Goal: Task Accomplishment & Management: Complete application form

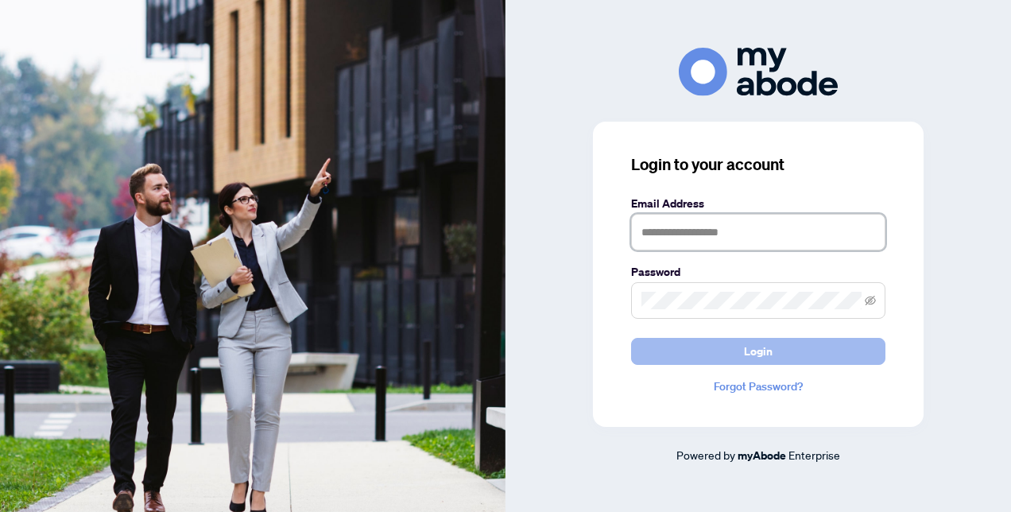
type input "**********"
click at [735, 347] on button "Login" at bounding box center [758, 351] width 254 height 27
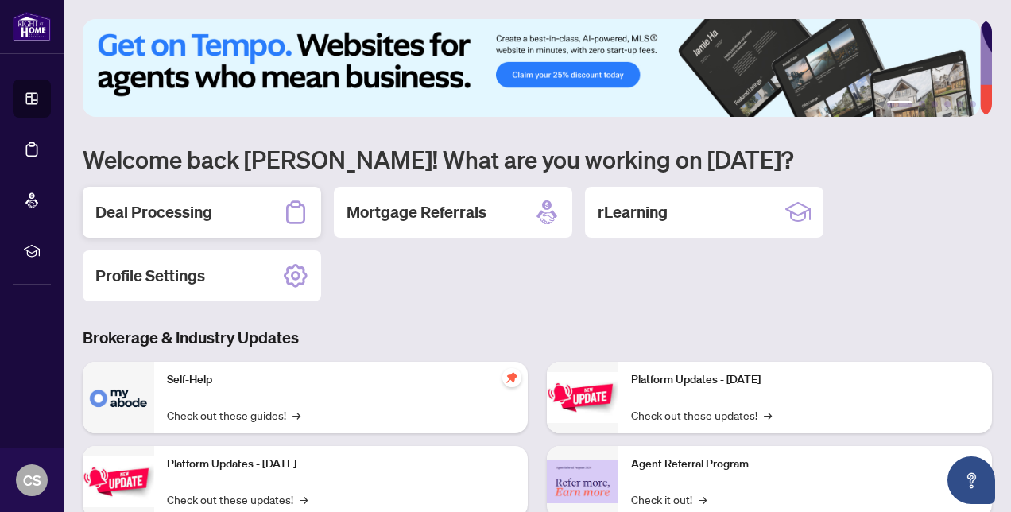
click at [165, 215] on h2 "Deal Processing" at bounding box center [153, 212] width 117 height 22
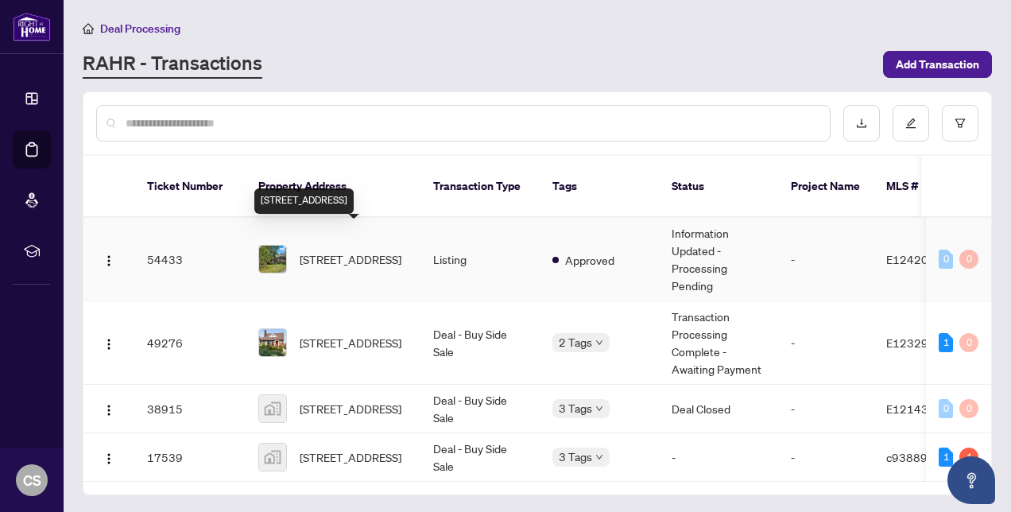
click at [349, 250] on span "[STREET_ADDRESS]" at bounding box center [351, 258] width 102 height 17
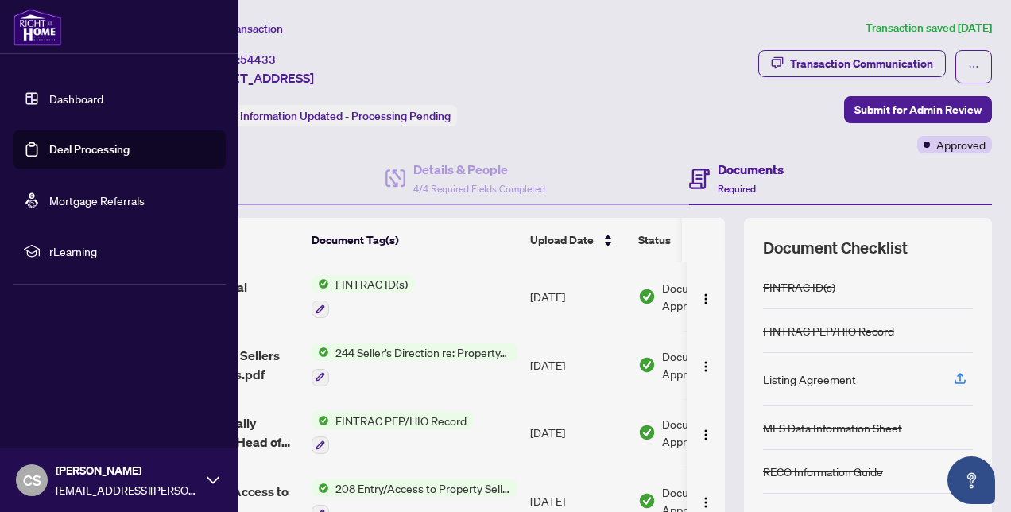
click at [49, 94] on link "Dashboard" at bounding box center [76, 98] width 54 height 14
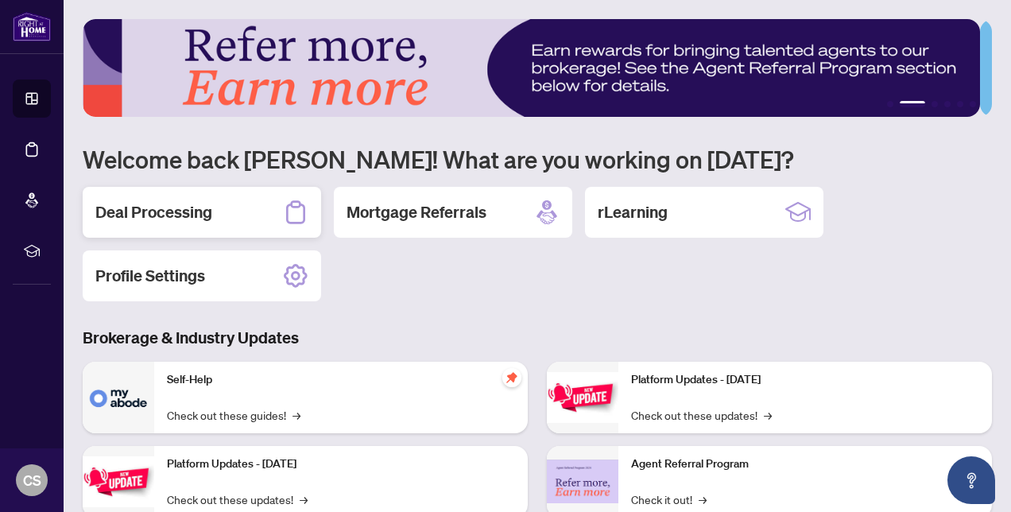
click at [184, 219] on h2 "Deal Processing" at bounding box center [153, 212] width 117 height 22
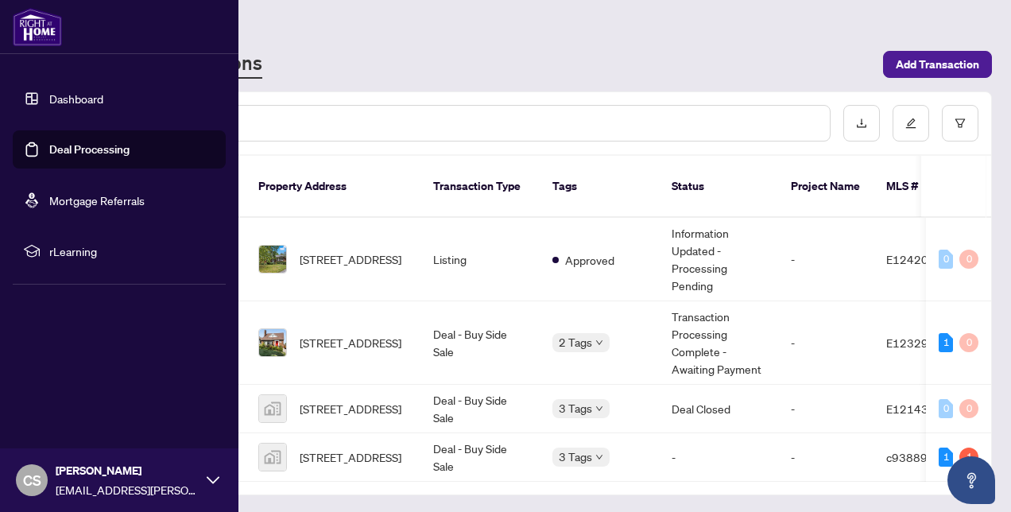
click at [67, 96] on link "Dashboard" at bounding box center [76, 98] width 54 height 14
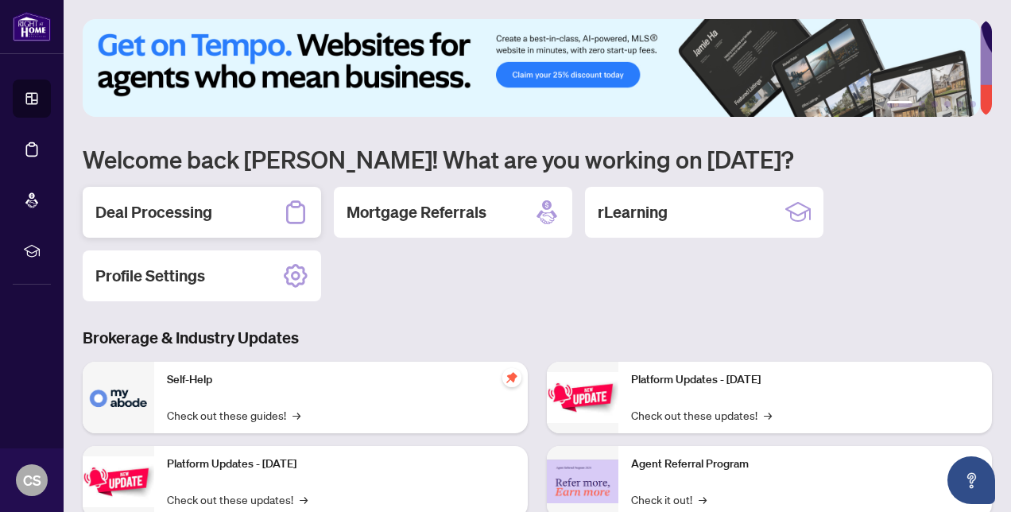
click at [215, 212] on div "Deal Processing" at bounding box center [202, 212] width 239 height 51
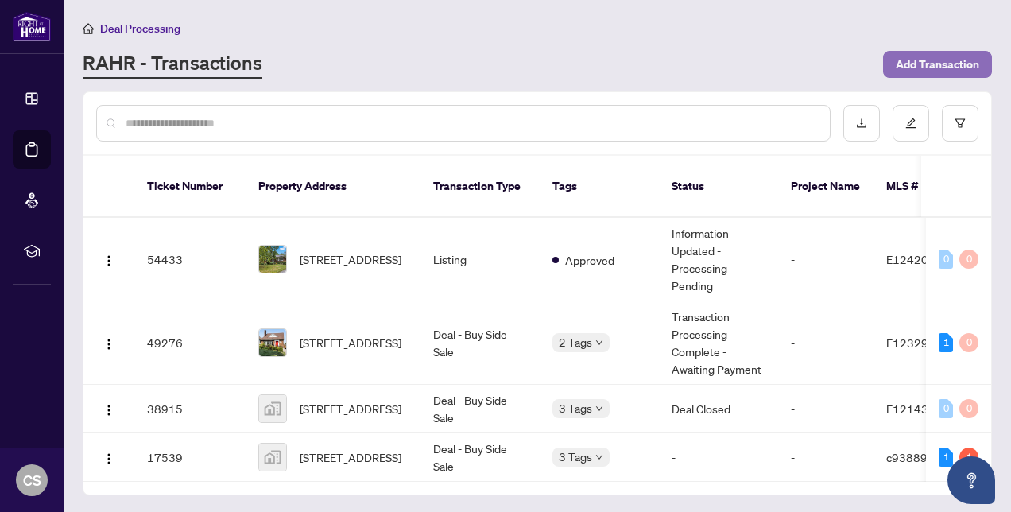
click at [910, 67] on span "Add Transaction" at bounding box center [937, 64] width 83 height 25
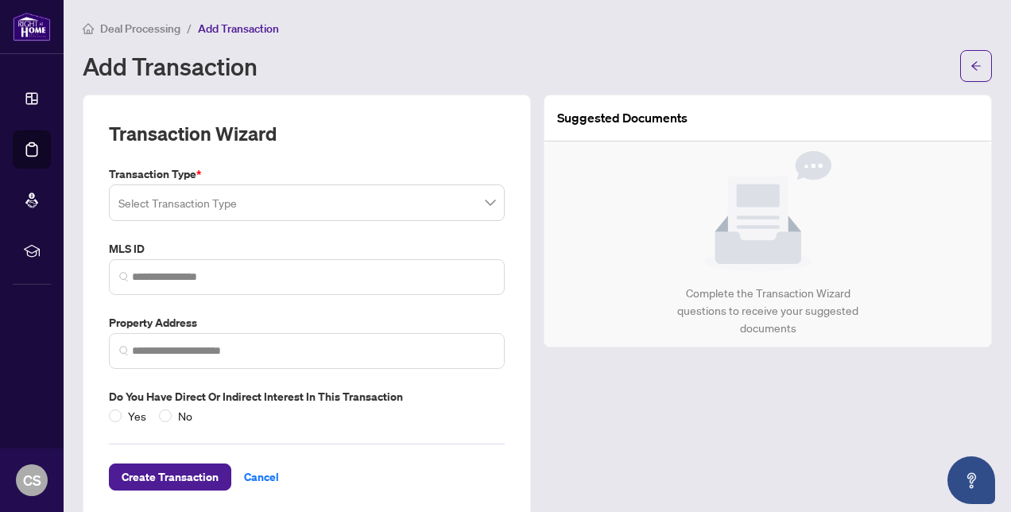
click at [270, 205] on input "search" at bounding box center [299, 205] width 363 height 35
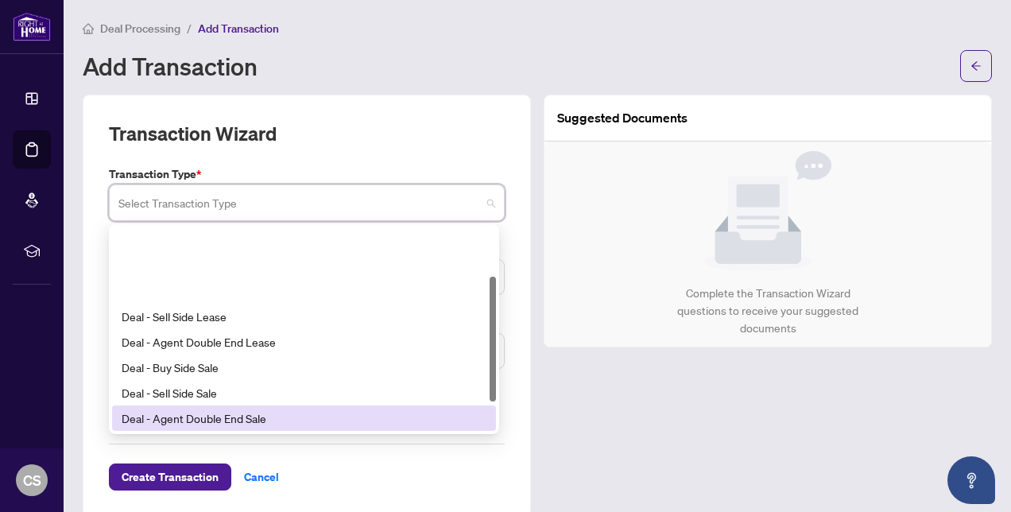
scroll to position [80, 0]
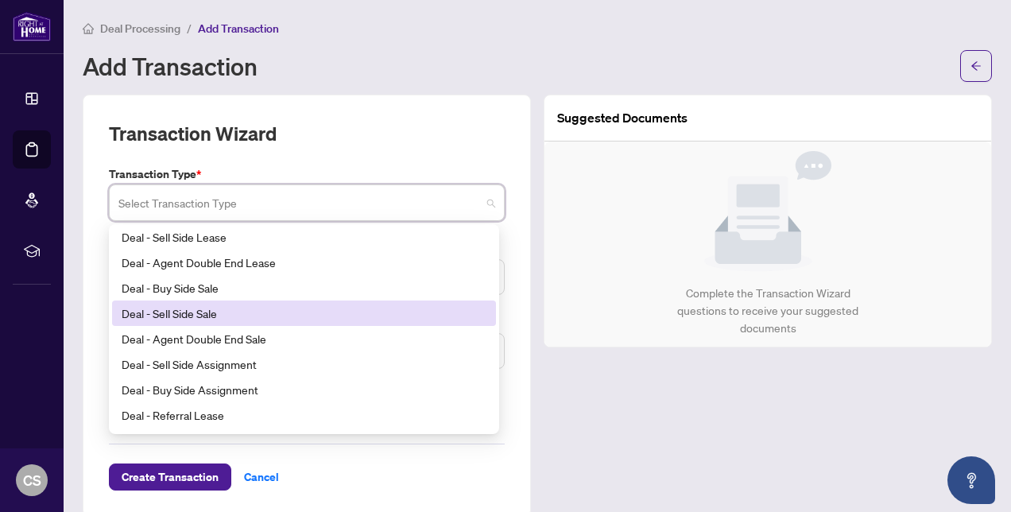
click at [207, 315] on div "Deal - Sell Side Sale" at bounding box center [304, 313] width 365 height 17
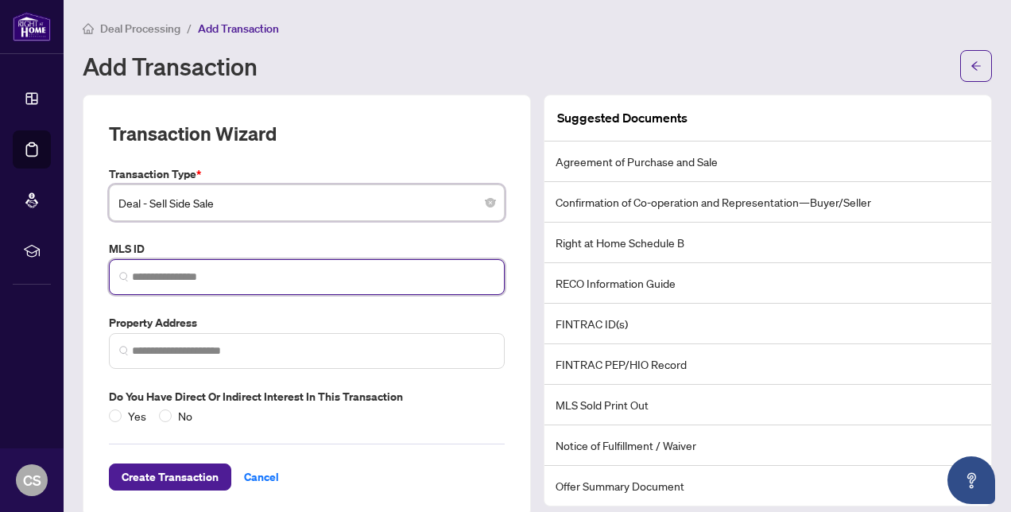
click at [235, 275] on input "search" at bounding box center [313, 277] width 363 height 17
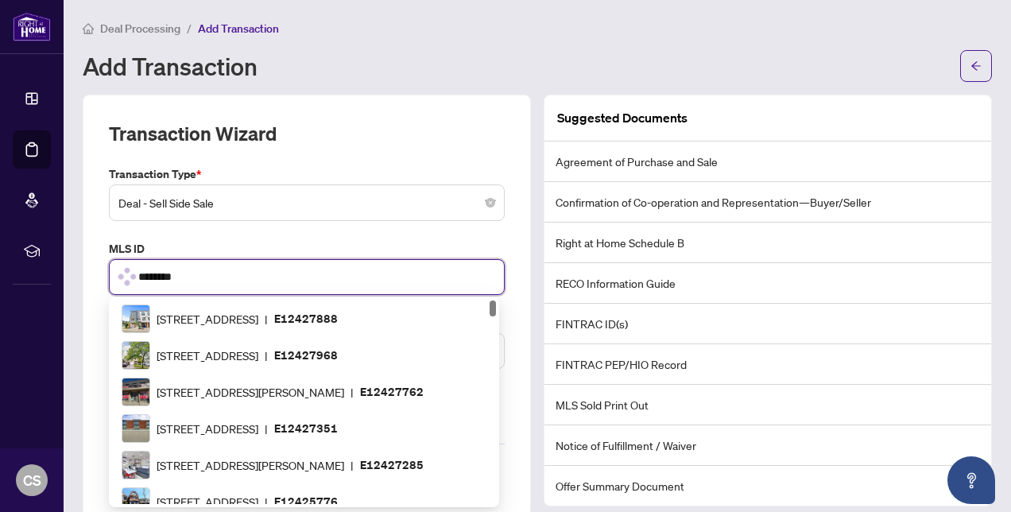
type input "*********"
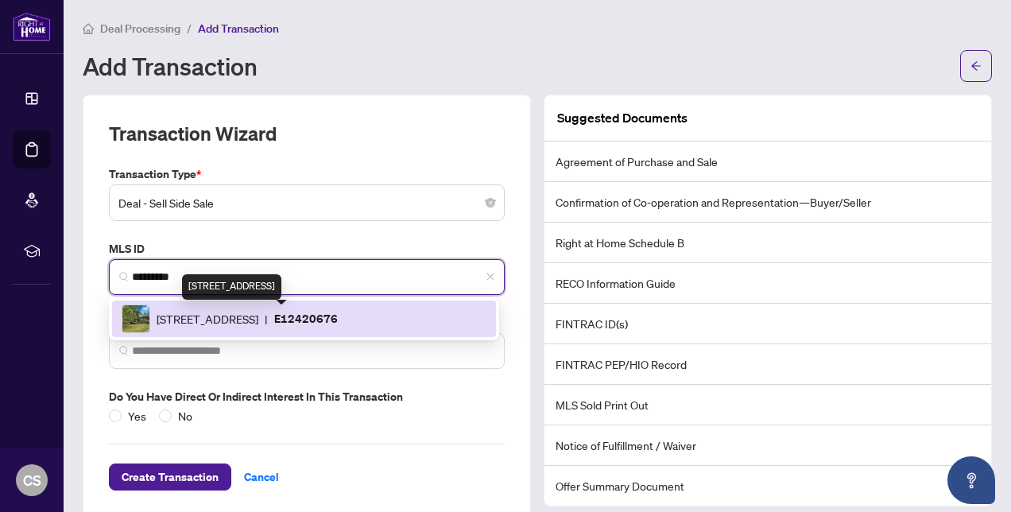
click at [219, 324] on span "81 Meadow Cres, Whitby, Ontario L1N 3J2, Canada" at bounding box center [208, 318] width 102 height 17
type input "**********"
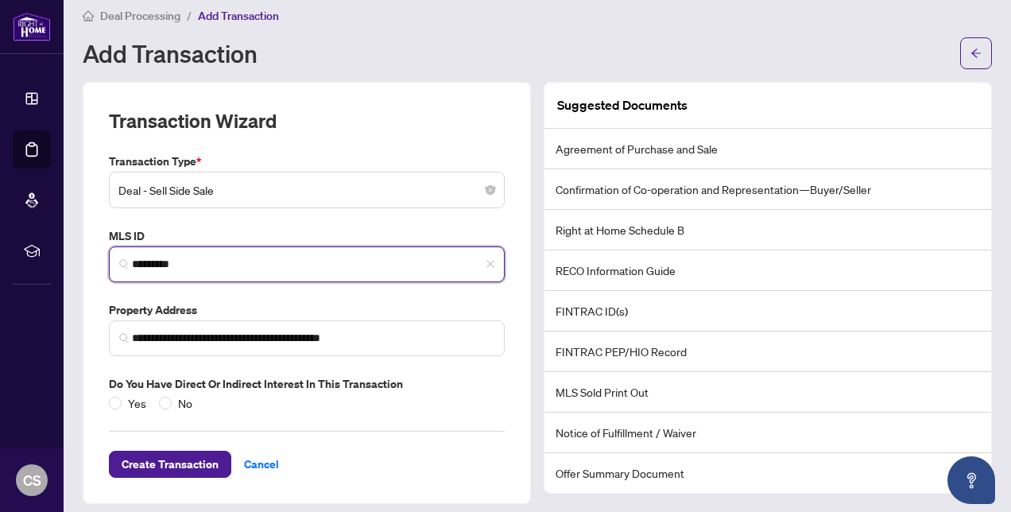
scroll to position [21, 0]
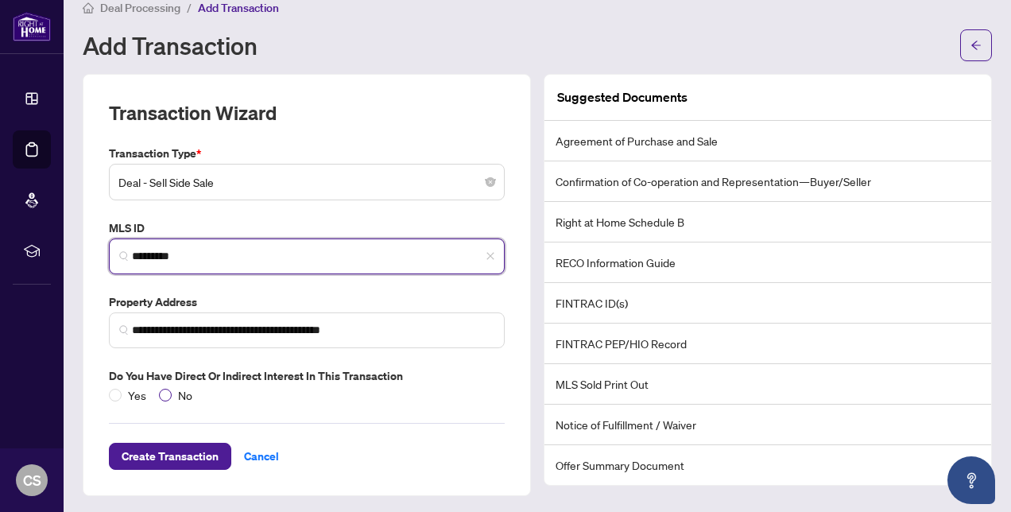
type input "*********"
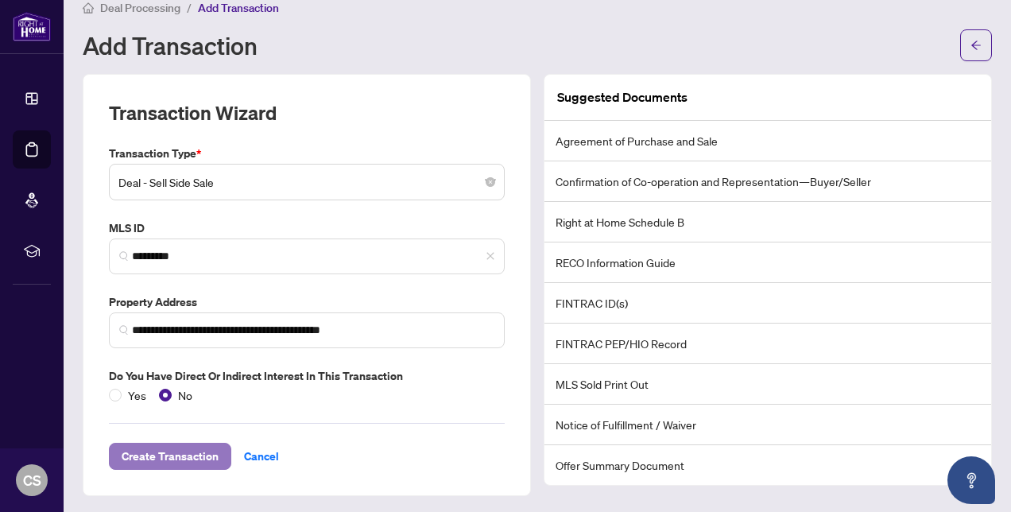
click at [208, 456] on span "Create Transaction" at bounding box center [170, 456] width 97 height 25
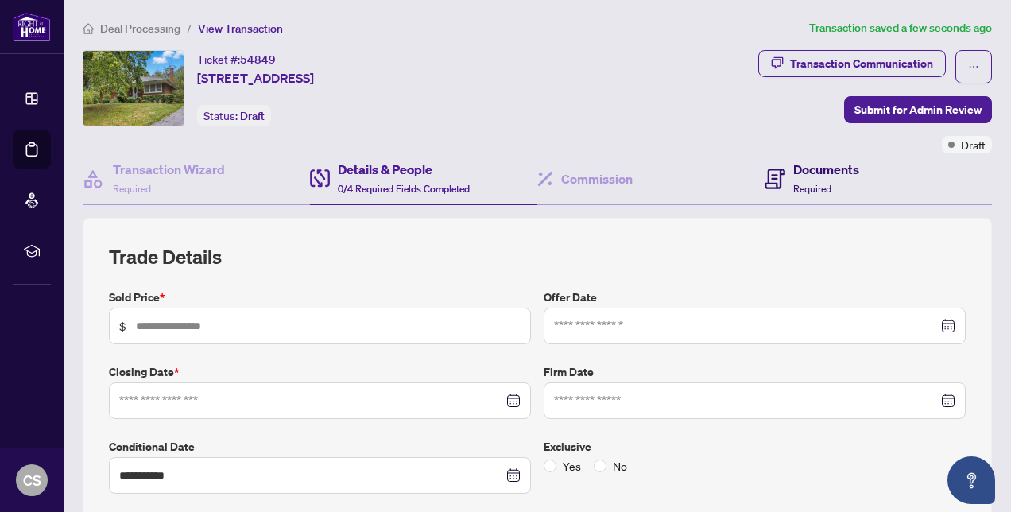
click at [806, 175] on h4 "Documents" at bounding box center [827, 169] width 66 height 19
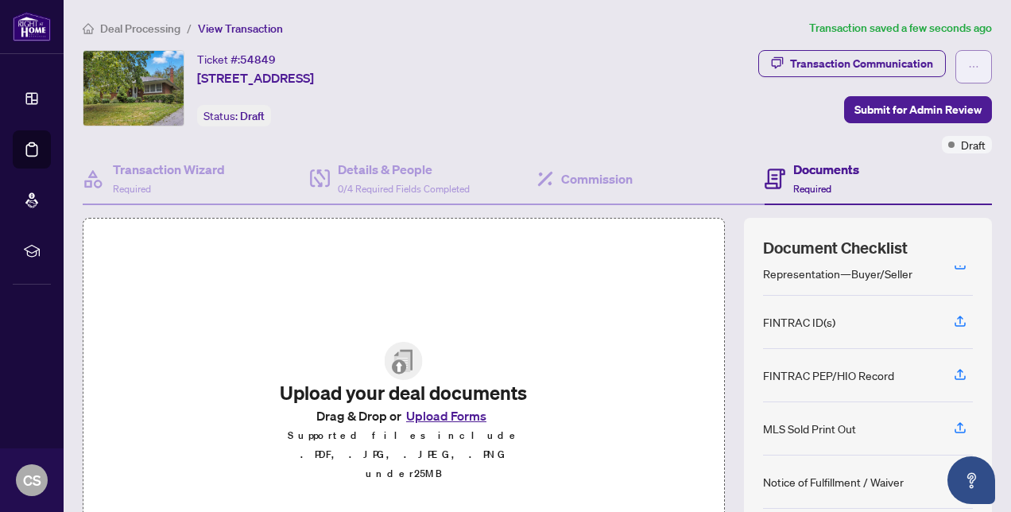
click at [969, 63] on button "button" at bounding box center [974, 66] width 37 height 33
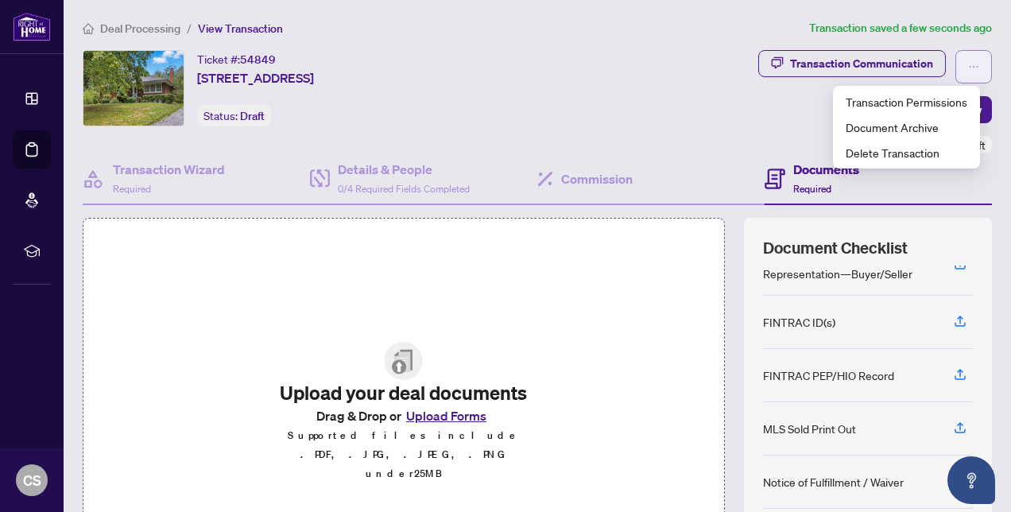
click at [969, 63] on button "button" at bounding box center [974, 66] width 37 height 33
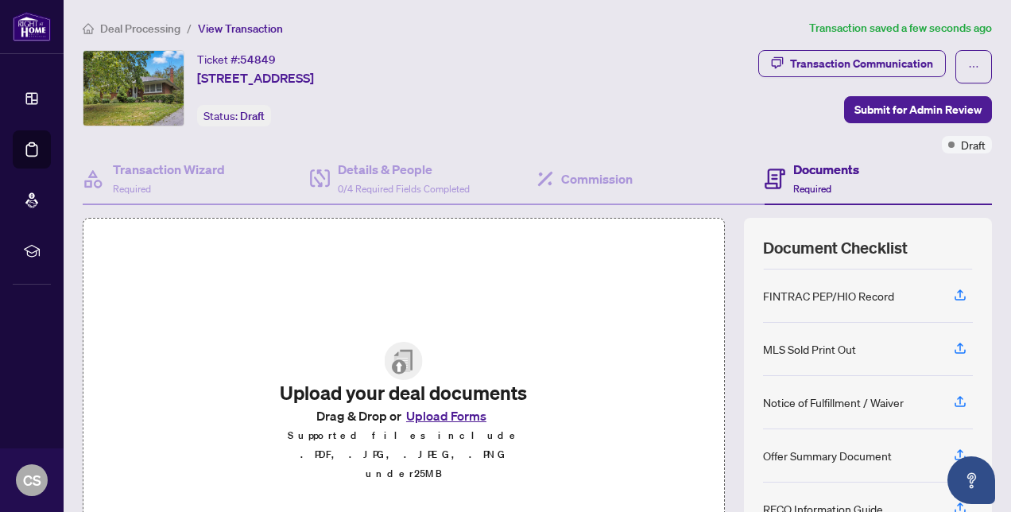
click at [448, 426] on button "Upload Forms" at bounding box center [447, 415] width 90 height 21
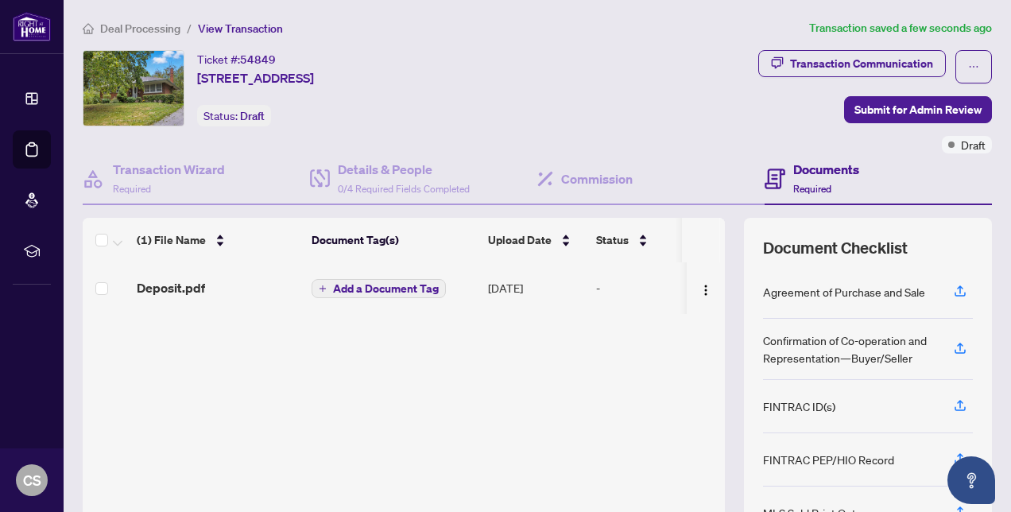
click at [324, 288] on icon "plus" at bounding box center [323, 288] width 6 height 1
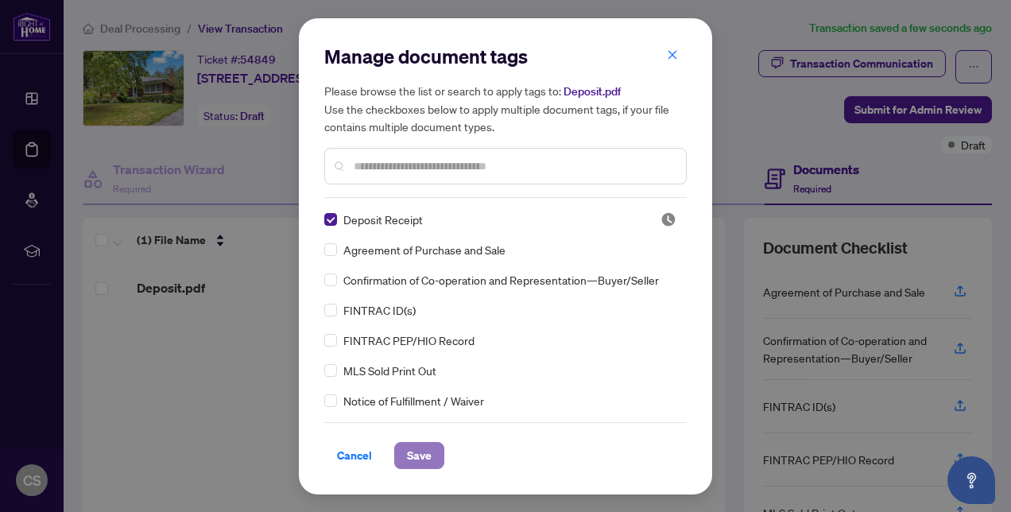
click at [420, 459] on span "Save" at bounding box center [419, 455] width 25 height 25
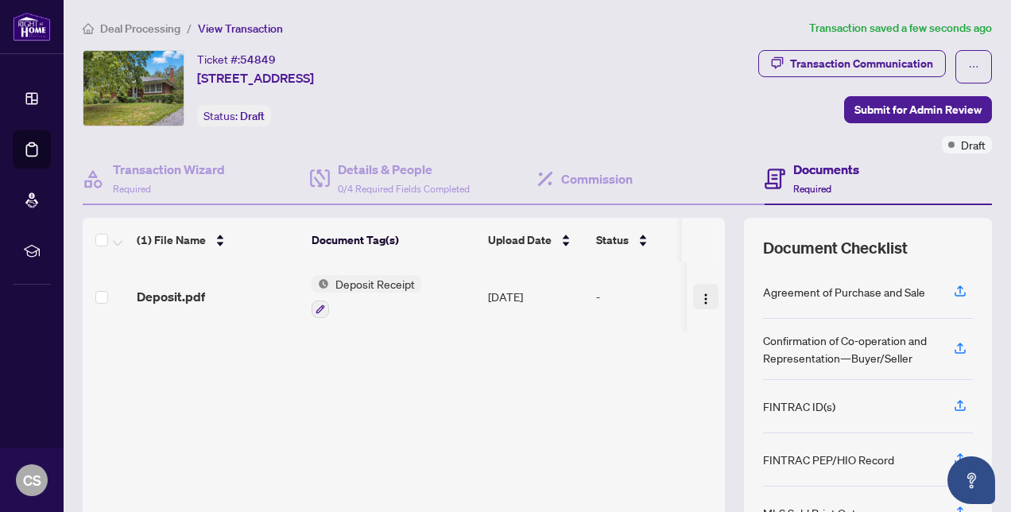
click at [700, 295] on img "button" at bounding box center [706, 299] width 13 height 13
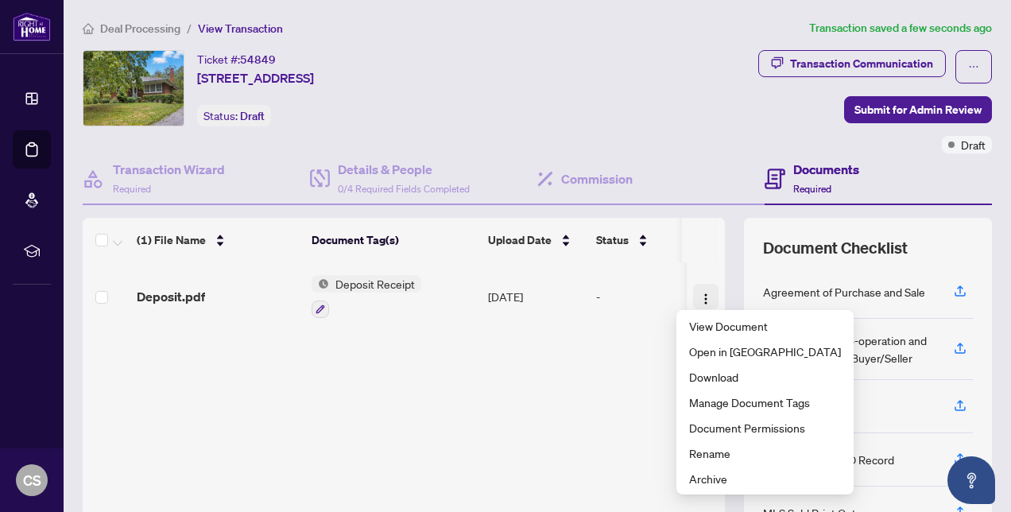
click at [700, 295] on img "button" at bounding box center [706, 299] width 13 height 13
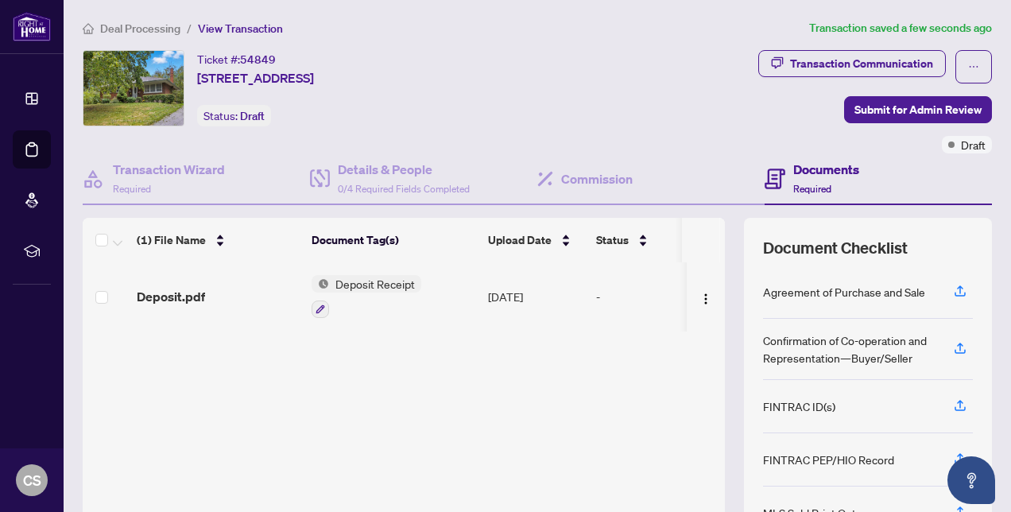
click at [377, 281] on span "Deposit Receipt" at bounding box center [375, 283] width 92 height 17
click at [321, 305] on icon "button" at bounding box center [320, 309] width 9 height 9
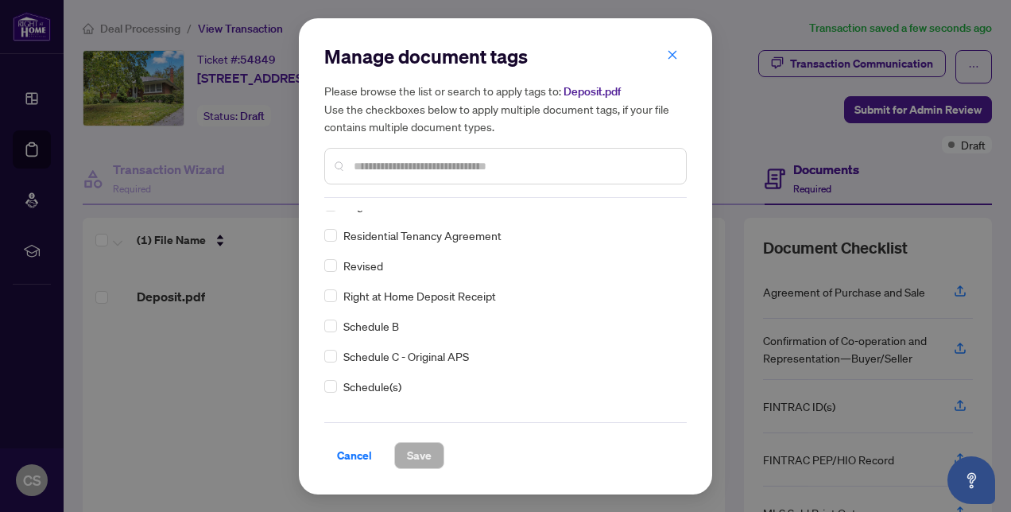
scroll to position [3180, 0]
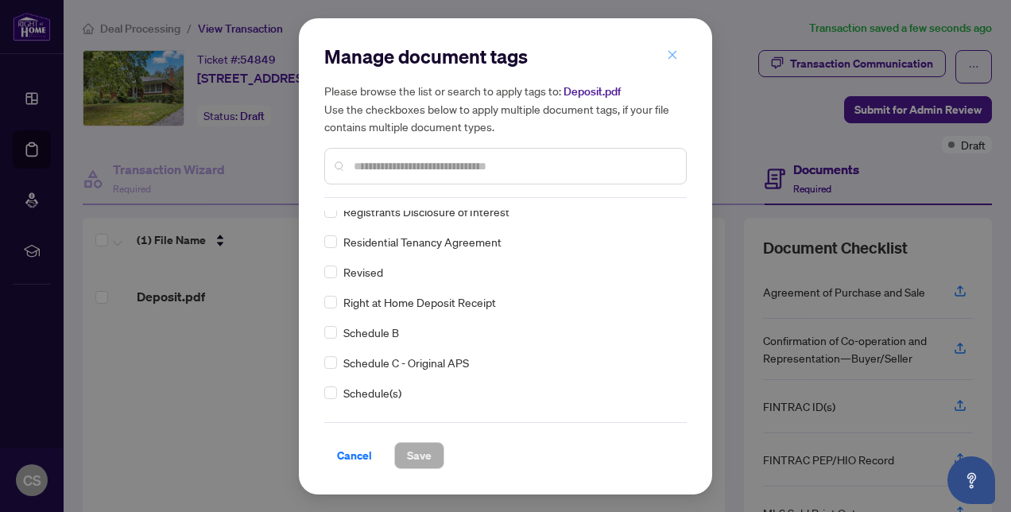
click at [669, 54] on icon "close" at bounding box center [672, 54] width 11 height 11
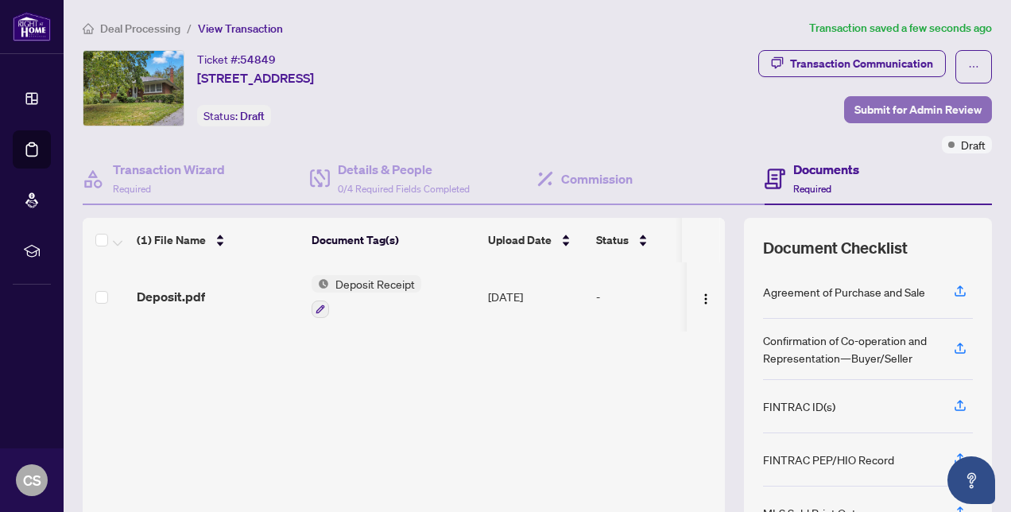
click at [888, 108] on span "Submit for Admin Review" at bounding box center [918, 109] width 127 height 25
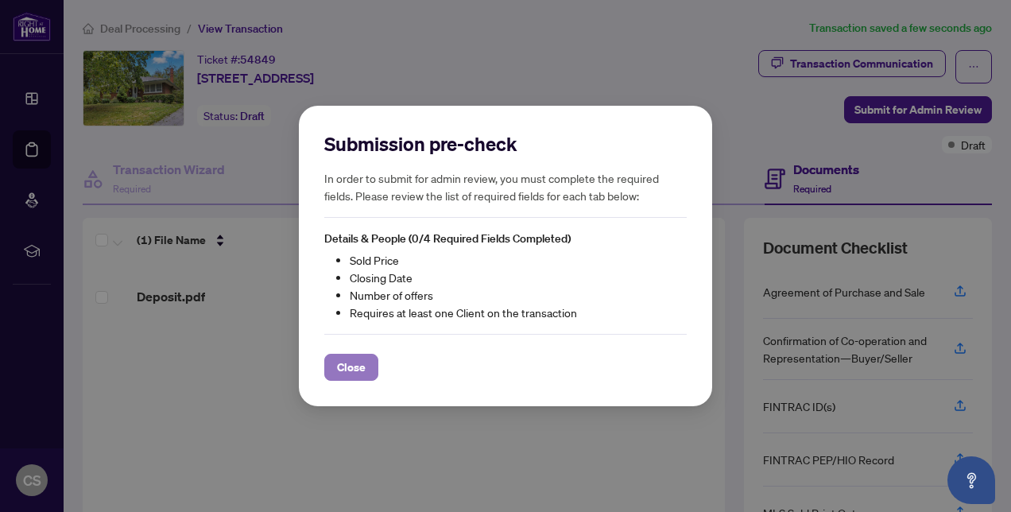
click at [350, 371] on span "Close" at bounding box center [351, 367] width 29 height 25
